Goal: Task Accomplishment & Management: Use online tool/utility

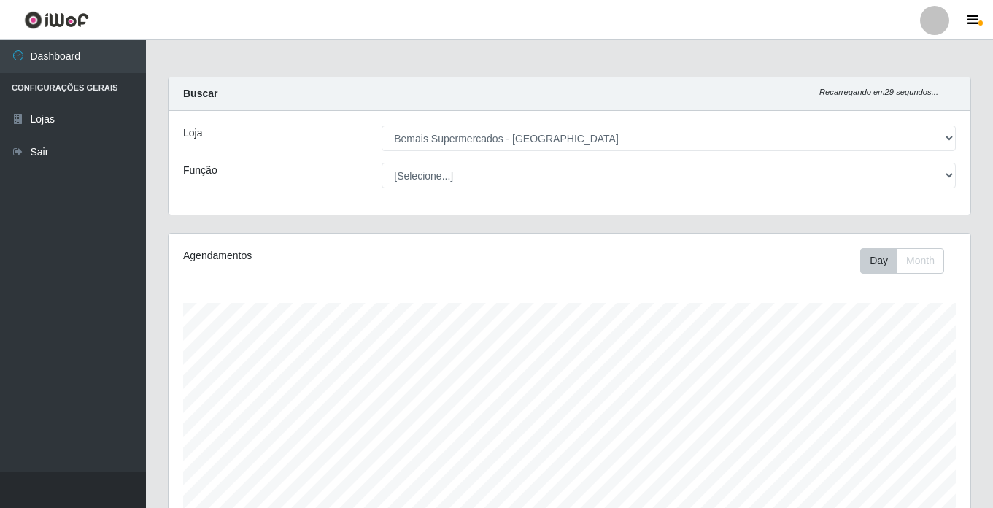
select select "250"
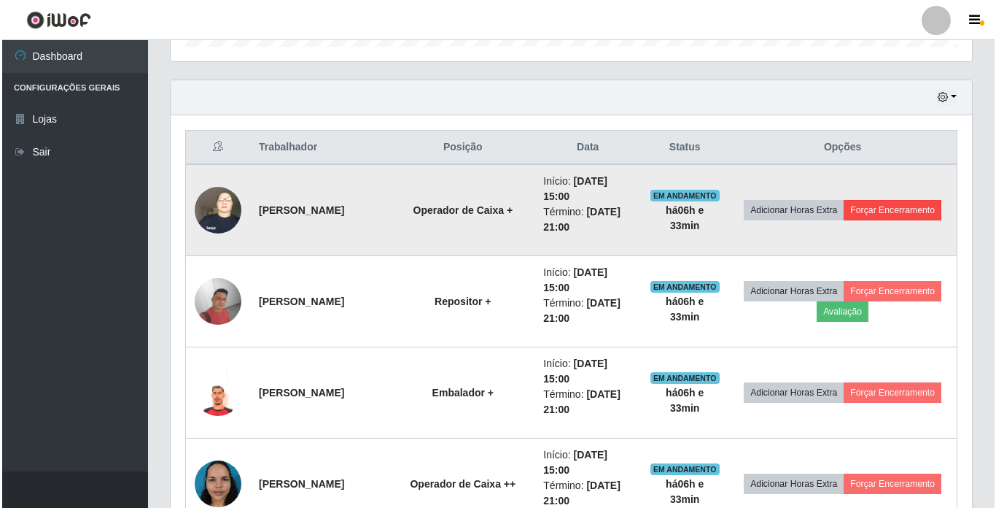
scroll to position [303, 801]
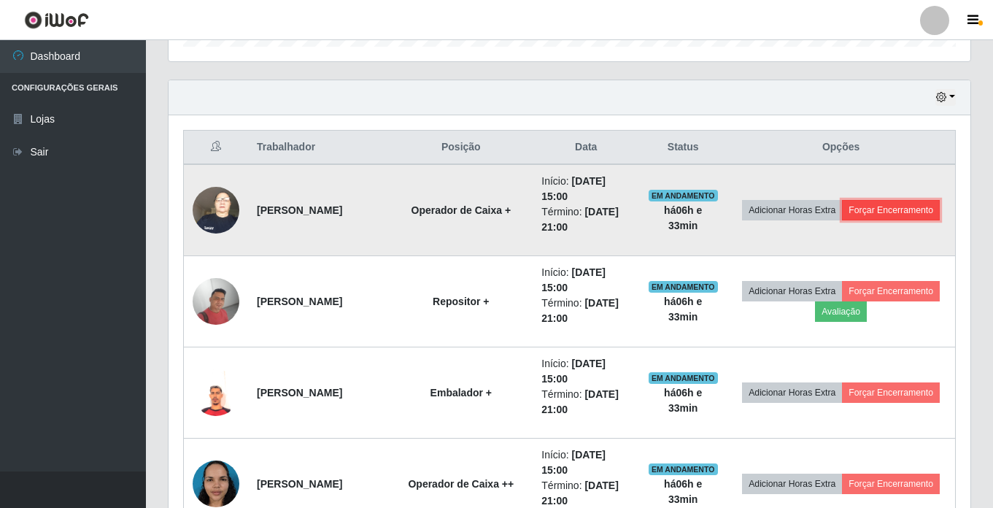
click at [847, 220] on button "Forçar Encerramento" at bounding box center [891, 210] width 98 height 20
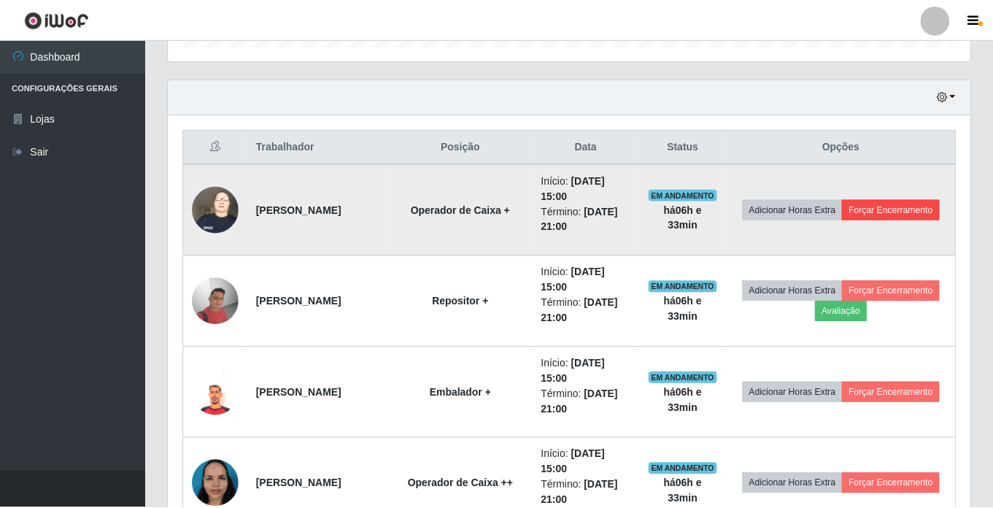
scroll to position [303, 794]
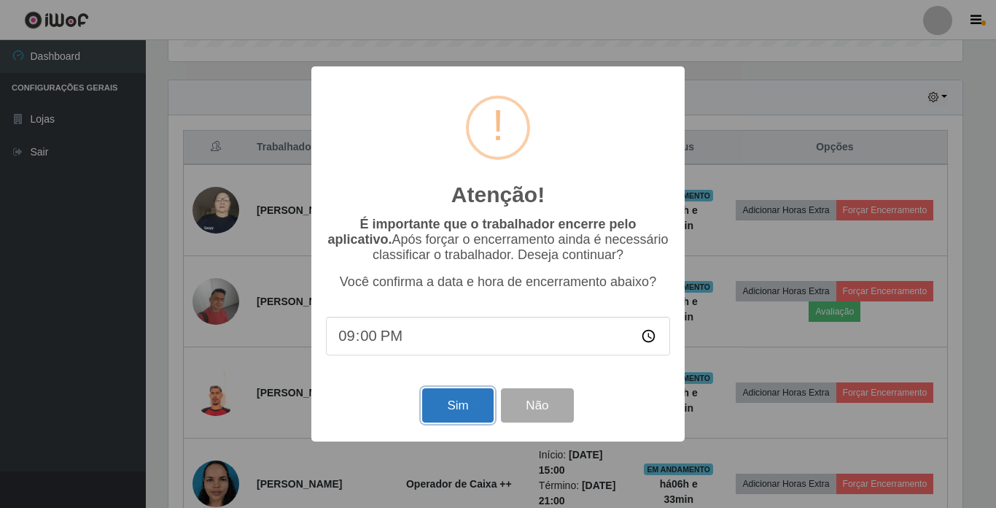
click at [426, 411] on button "Sim" at bounding box center [457, 405] width 71 height 34
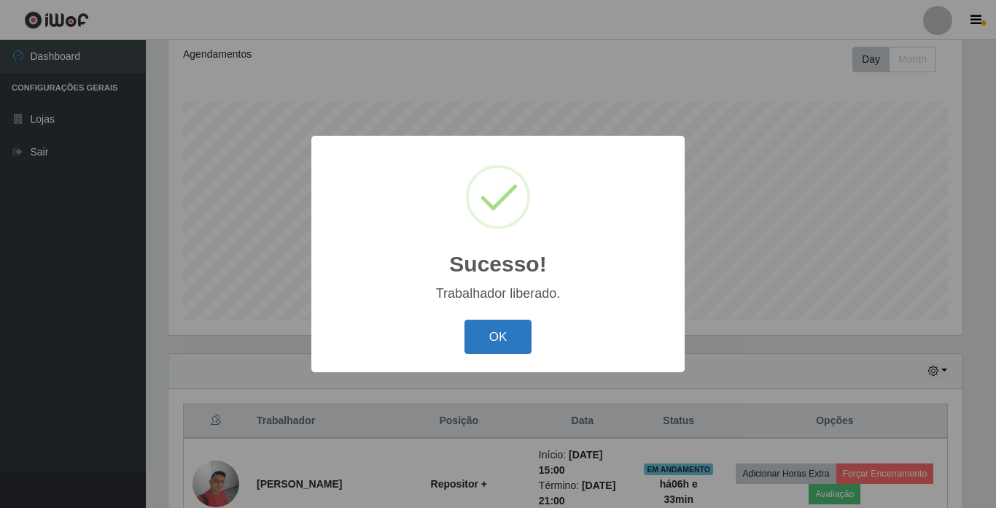
click at [501, 330] on button "OK" at bounding box center [499, 336] width 68 height 34
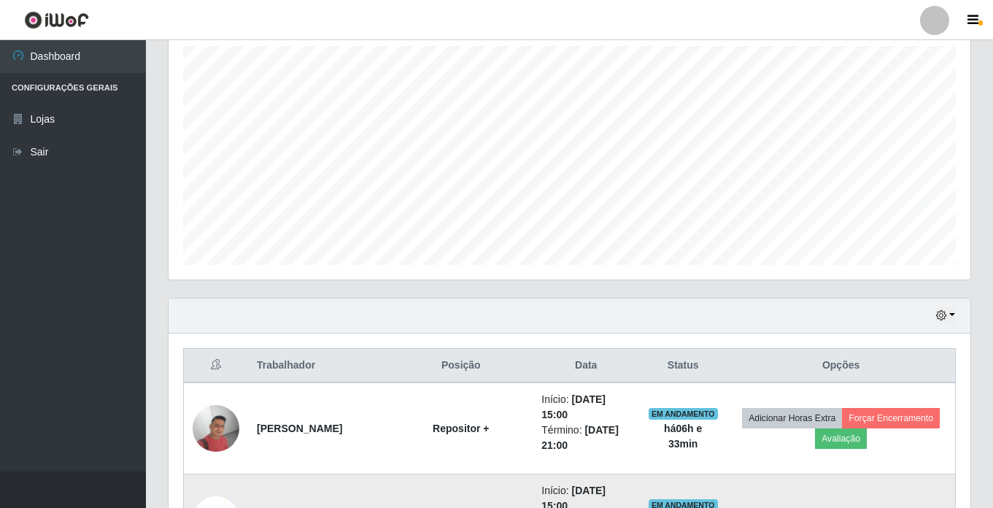
scroll to position [420, 0]
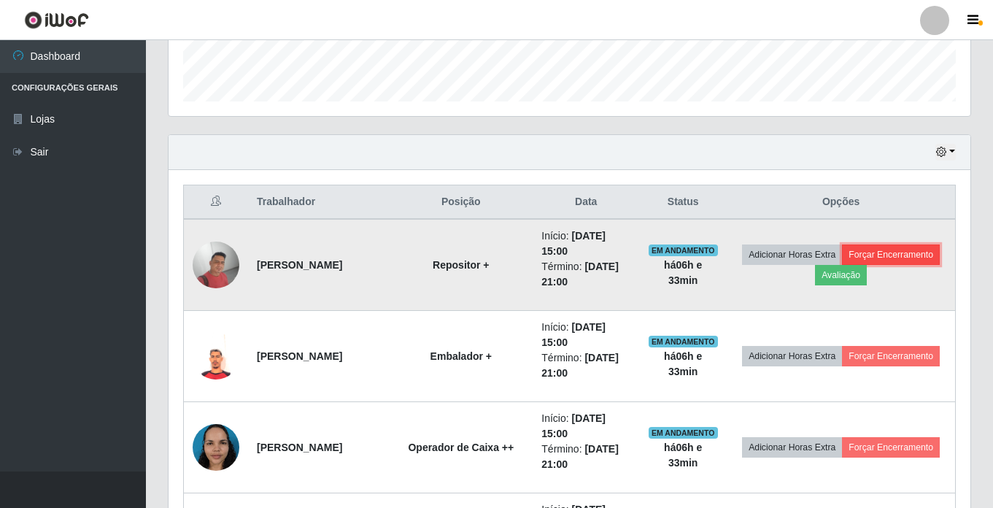
click at [842, 265] on button "Forçar Encerramento" at bounding box center [891, 254] width 98 height 20
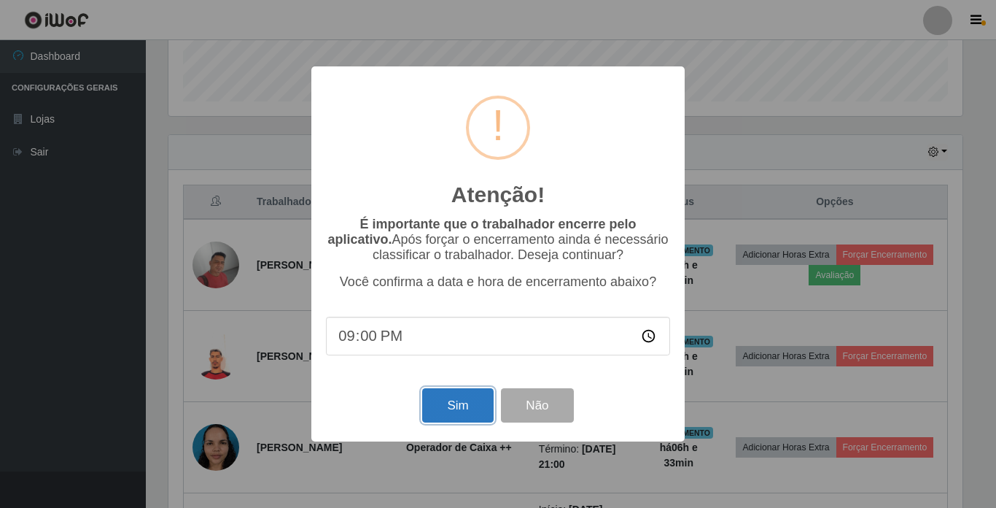
click at [457, 415] on button "Sim" at bounding box center [457, 405] width 71 height 34
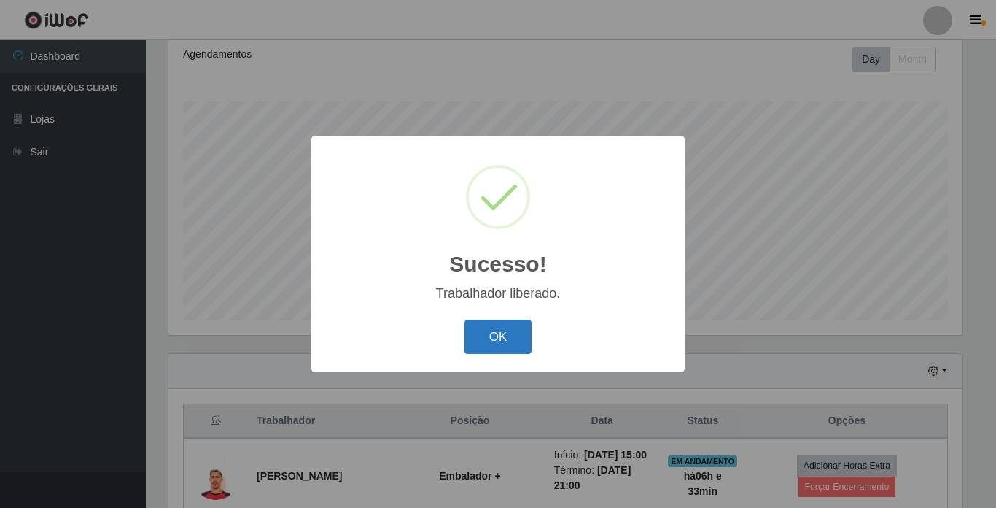
click at [482, 345] on button "OK" at bounding box center [499, 336] width 68 height 34
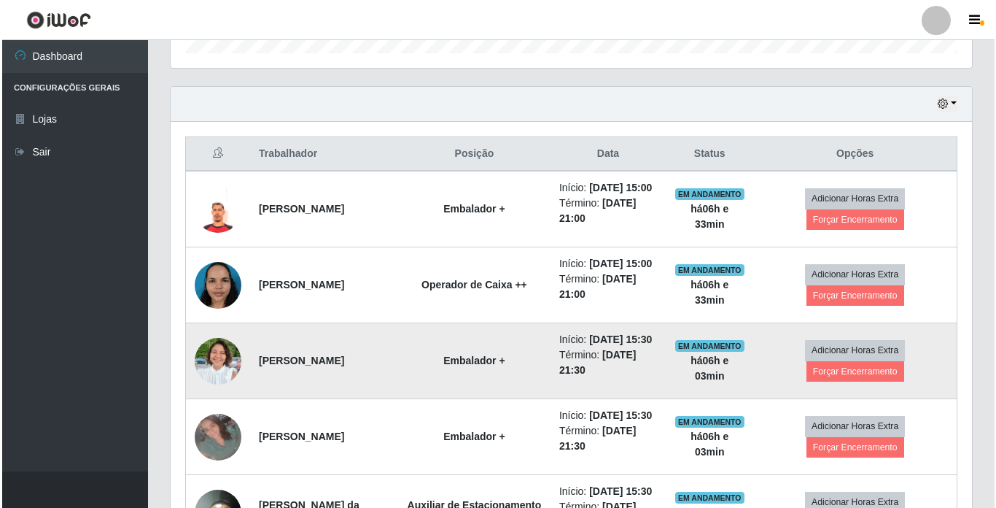
scroll to position [566, 0]
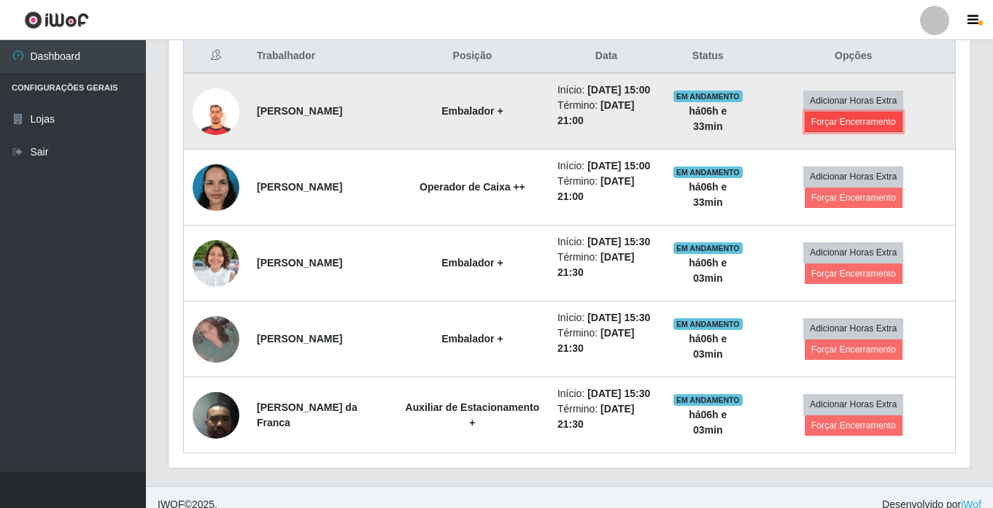
click at [835, 132] on button "Forçar Encerramento" at bounding box center [853, 122] width 98 height 20
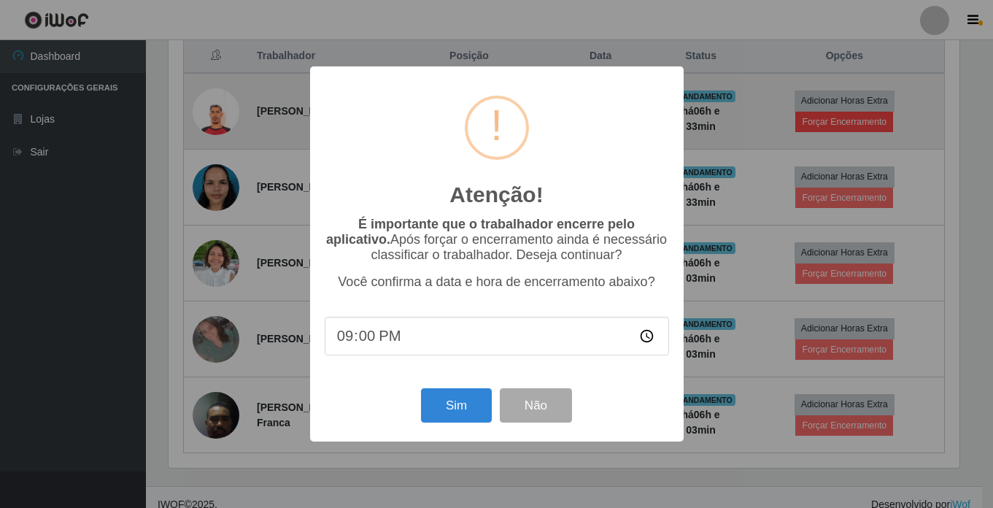
scroll to position [303, 794]
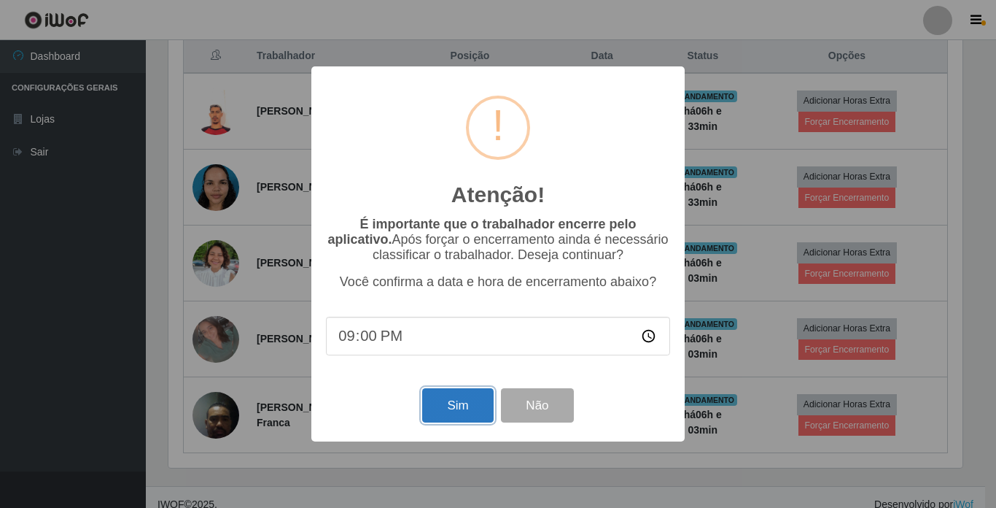
click at [482, 415] on button "Sim" at bounding box center [457, 405] width 71 height 34
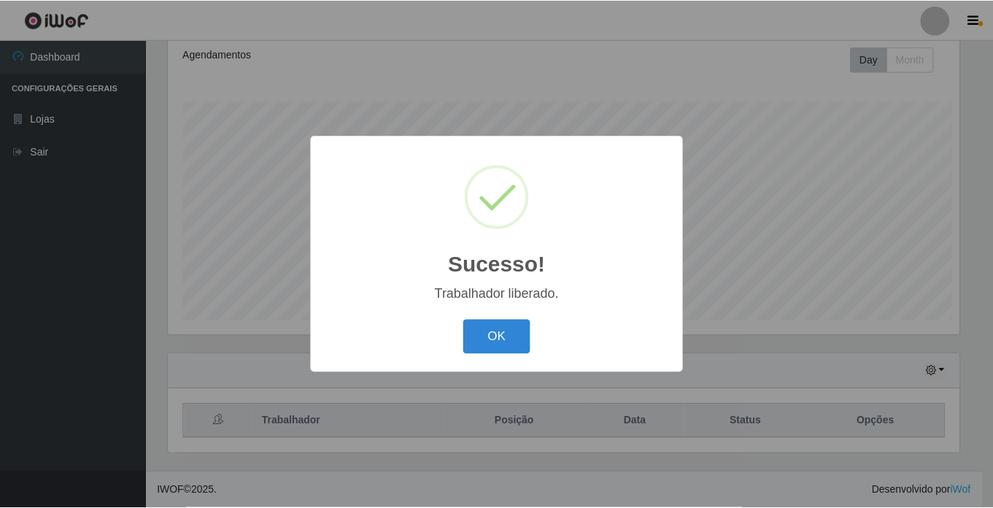
scroll to position [0, 0]
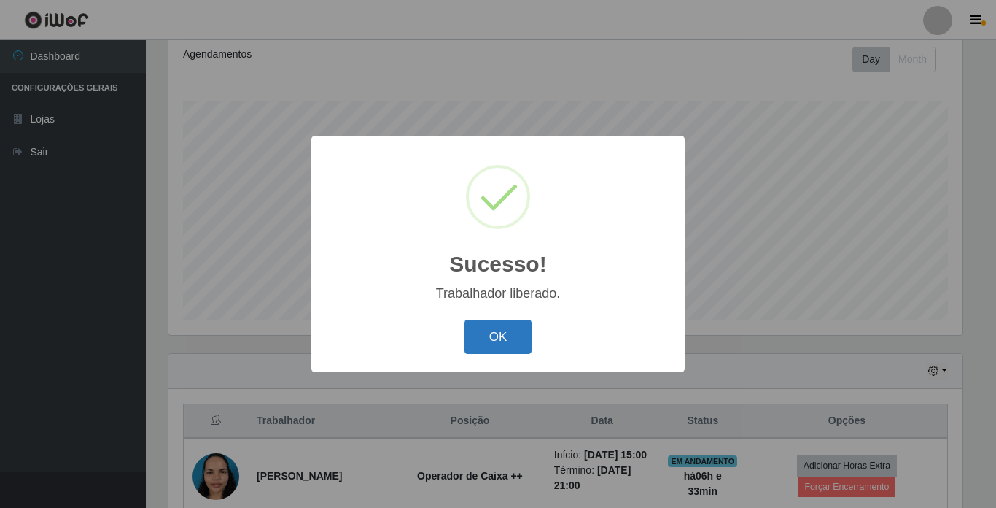
click at [507, 327] on button "OK" at bounding box center [499, 336] width 68 height 34
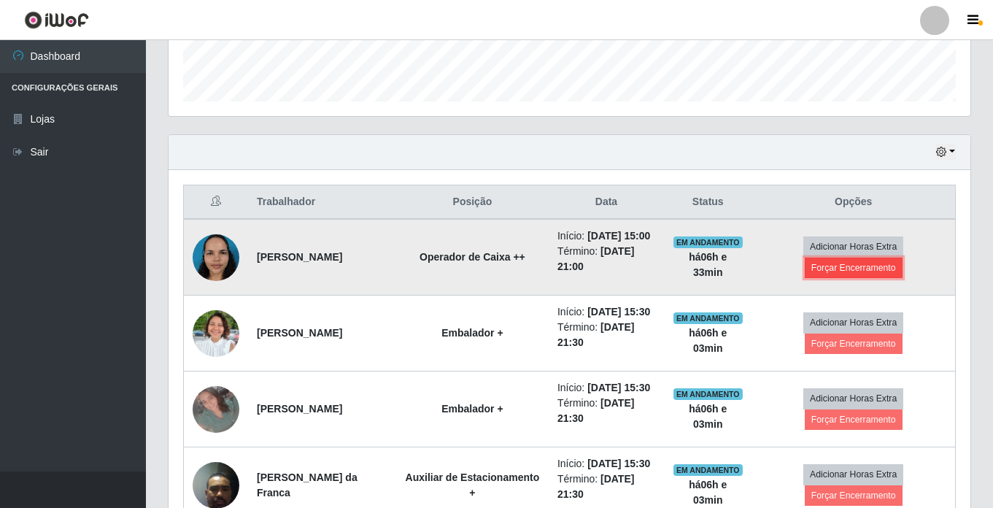
click at [858, 276] on button "Forçar Encerramento" at bounding box center [853, 267] width 98 height 20
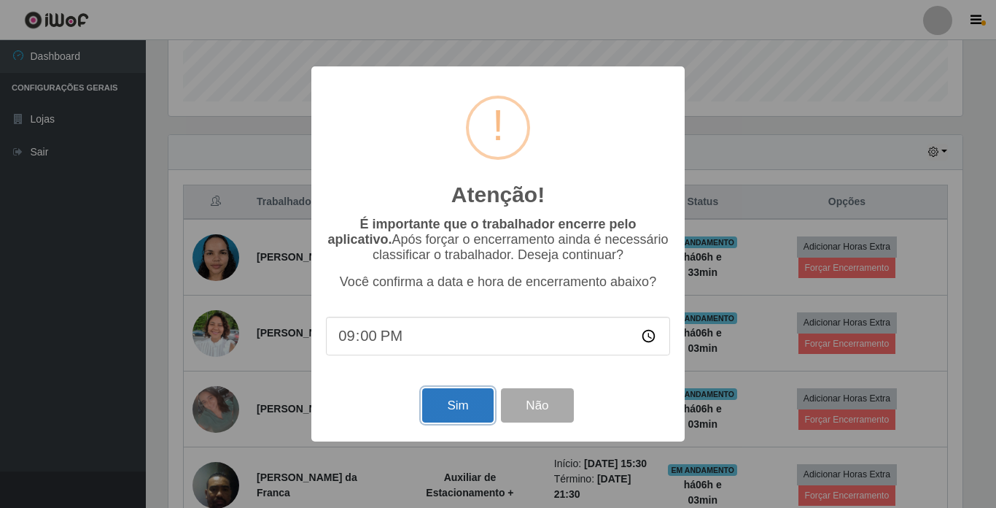
click at [459, 400] on button "Sim" at bounding box center [457, 405] width 71 height 34
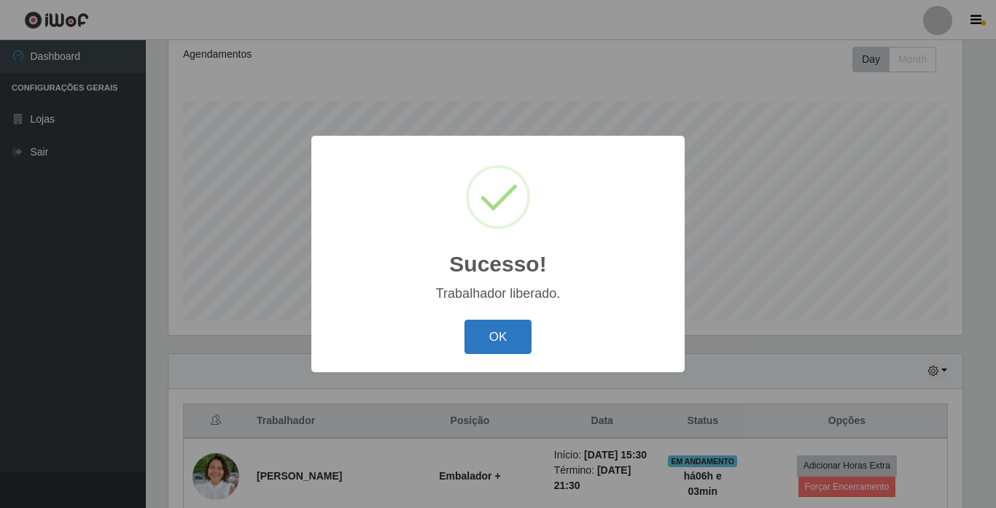
click at [514, 325] on button "OK" at bounding box center [499, 336] width 68 height 34
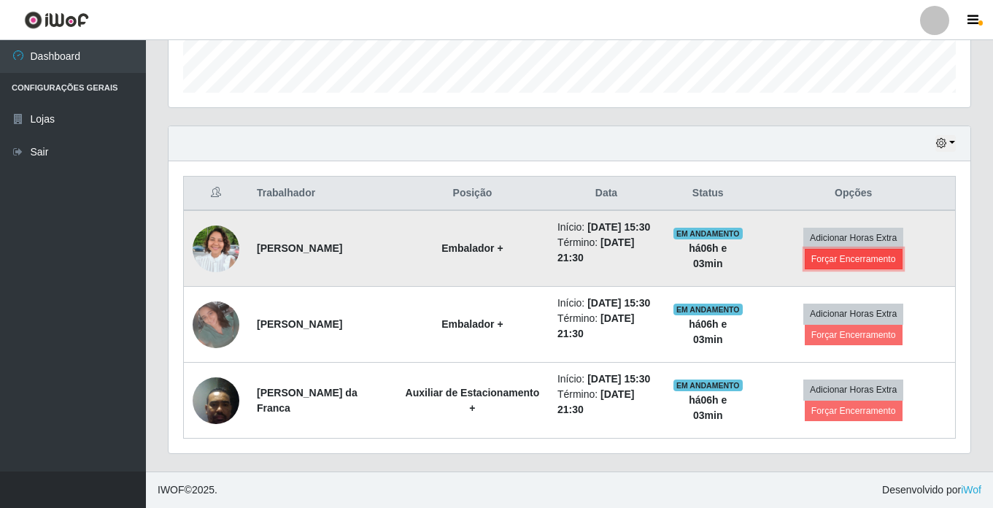
click at [853, 249] on button "Forçar Encerramento" at bounding box center [853, 259] width 98 height 20
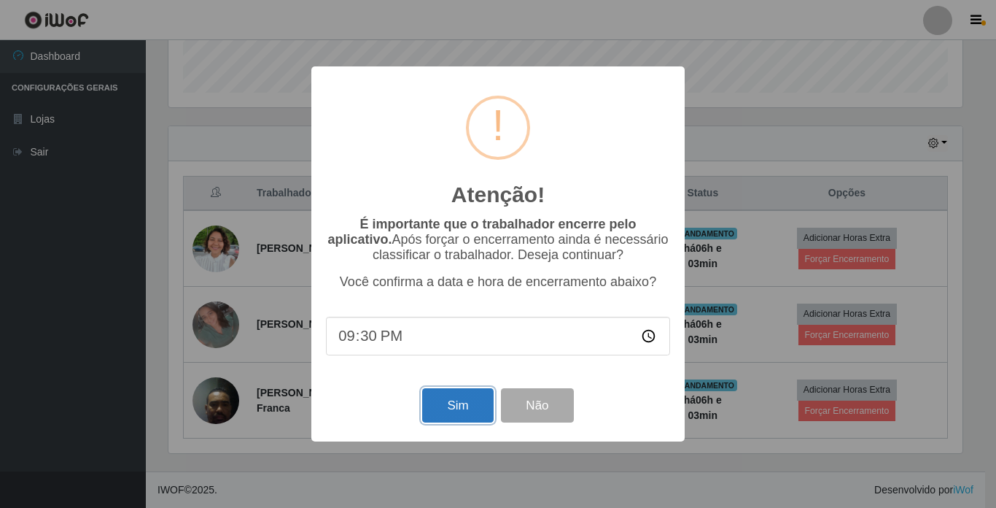
click at [431, 407] on button "Sim" at bounding box center [457, 405] width 71 height 34
click at [431, 407] on div "Atenção! × É importante que o trabalhador encerre pelo aplicativo. Após forçar …" at bounding box center [497, 253] width 373 height 374
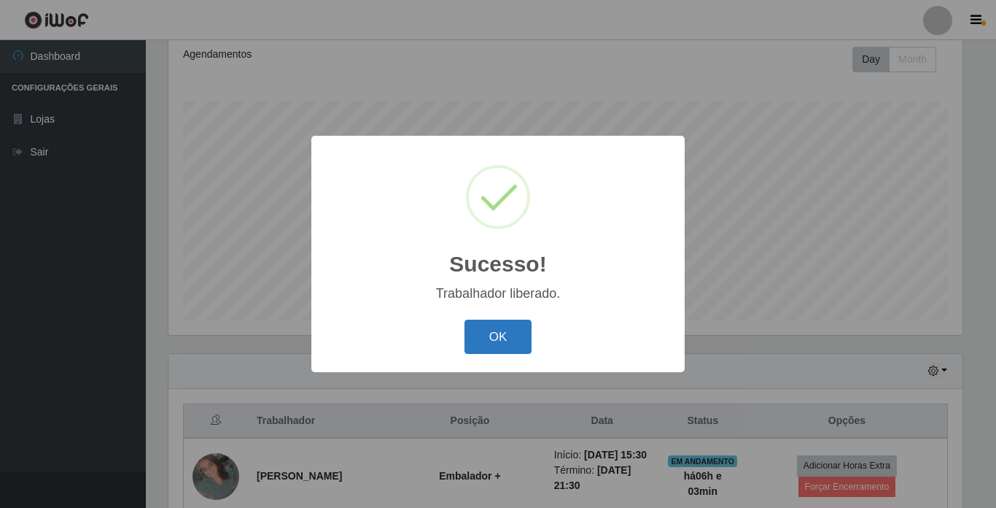
click at [505, 341] on button "OK" at bounding box center [499, 336] width 68 height 34
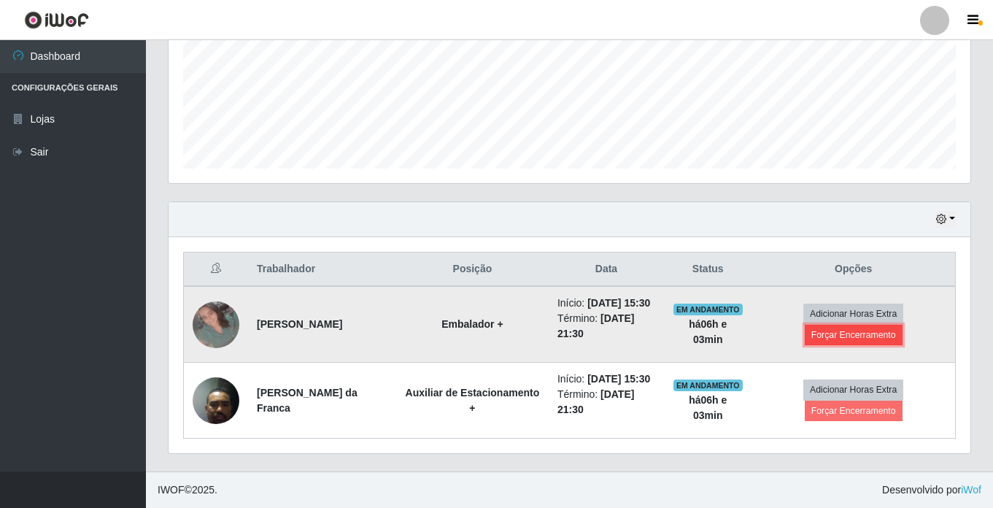
click at [870, 325] on button "Forçar Encerramento" at bounding box center [853, 335] width 98 height 20
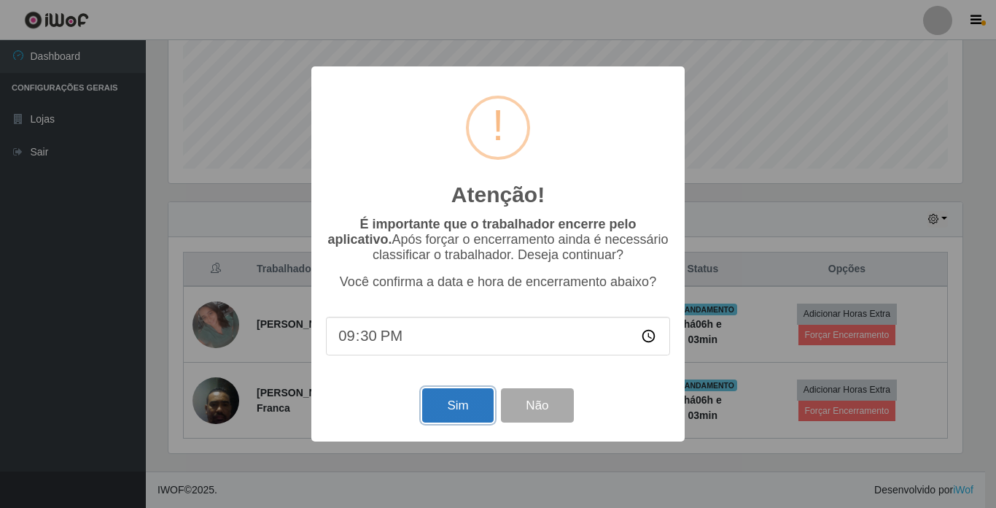
click at [465, 414] on button "Sim" at bounding box center [457, 405] width 71 height 34
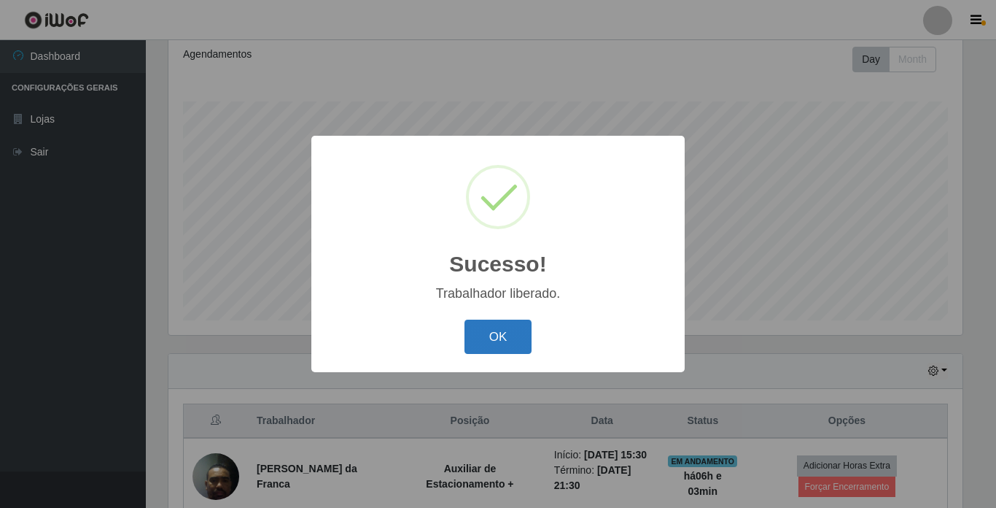
click at [497, 326] on button "OK" at bounding box center [499, 336] width 68 height 34
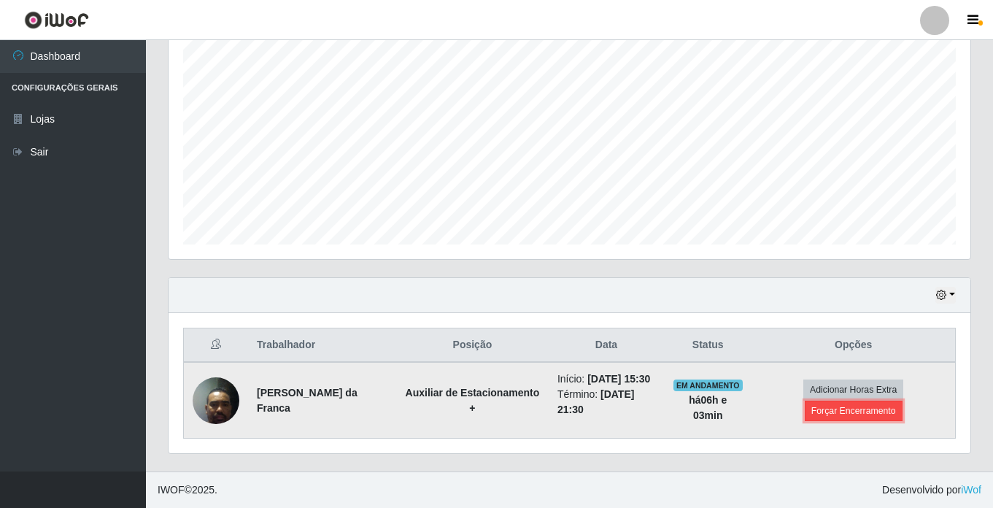
click at [873, 401] on button "Forçar Encerramento" at bounding box center [853, 410] width 98 height 20
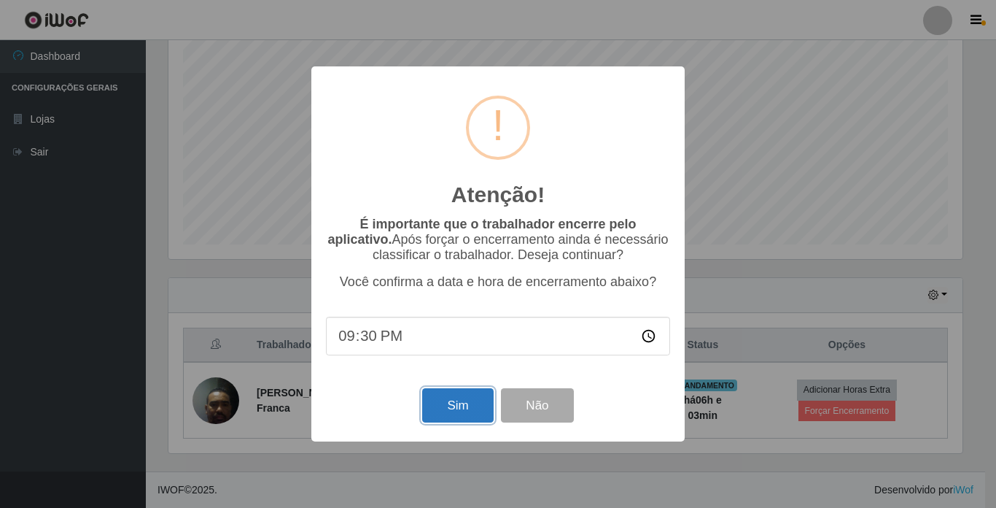
click at [479, 410] on button "Sim" at bounding box center [457, 405] width 71 height 34
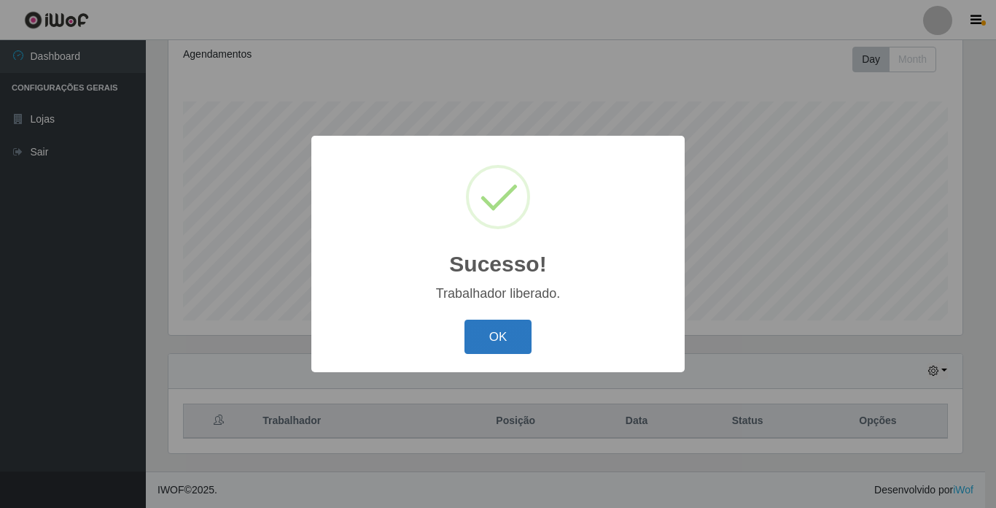
click at [507, 327] on button "OK" at bounding box center [499, 336] width 68 height 34
